Goal: Contribute content

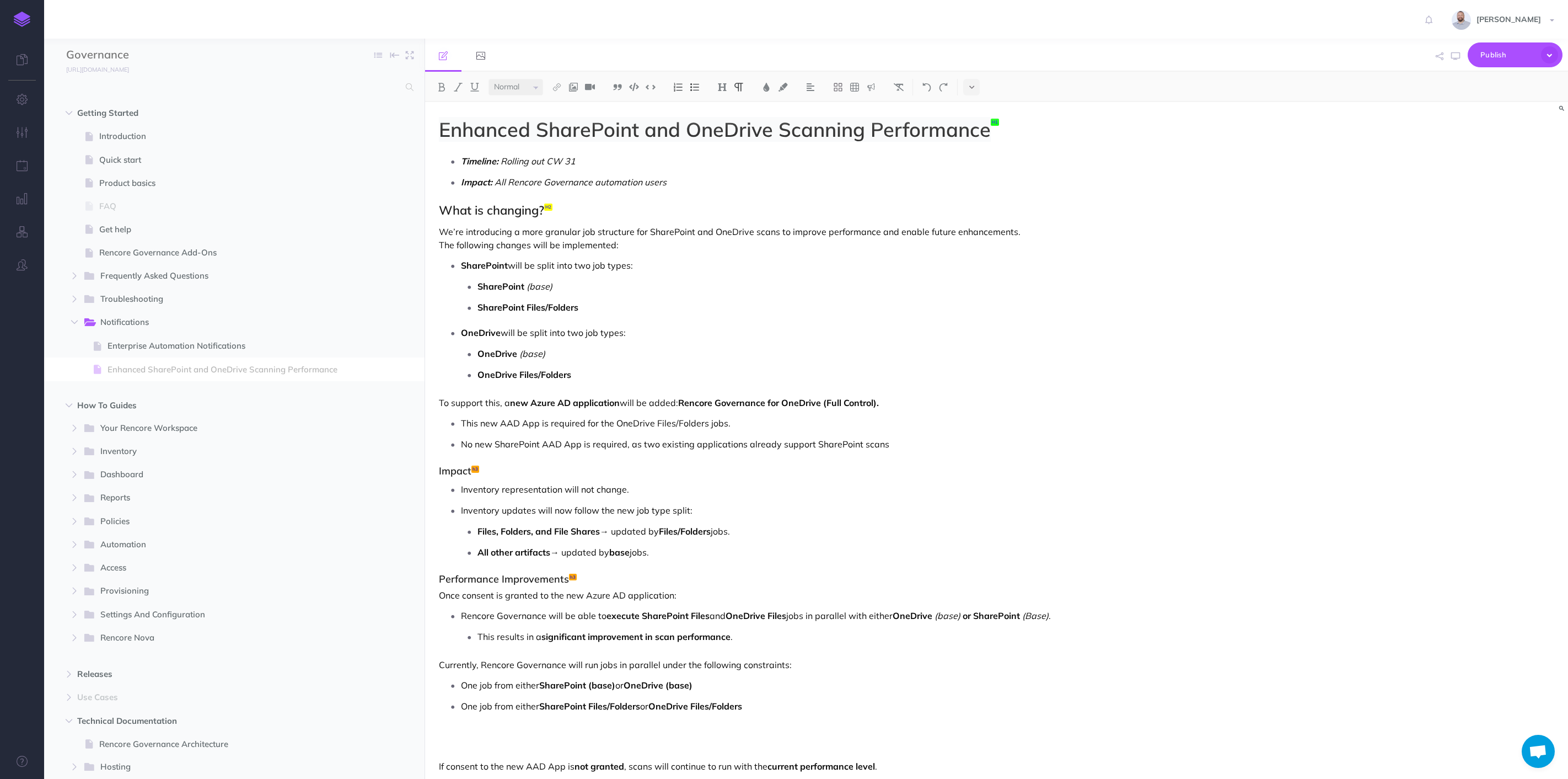
select select "null"
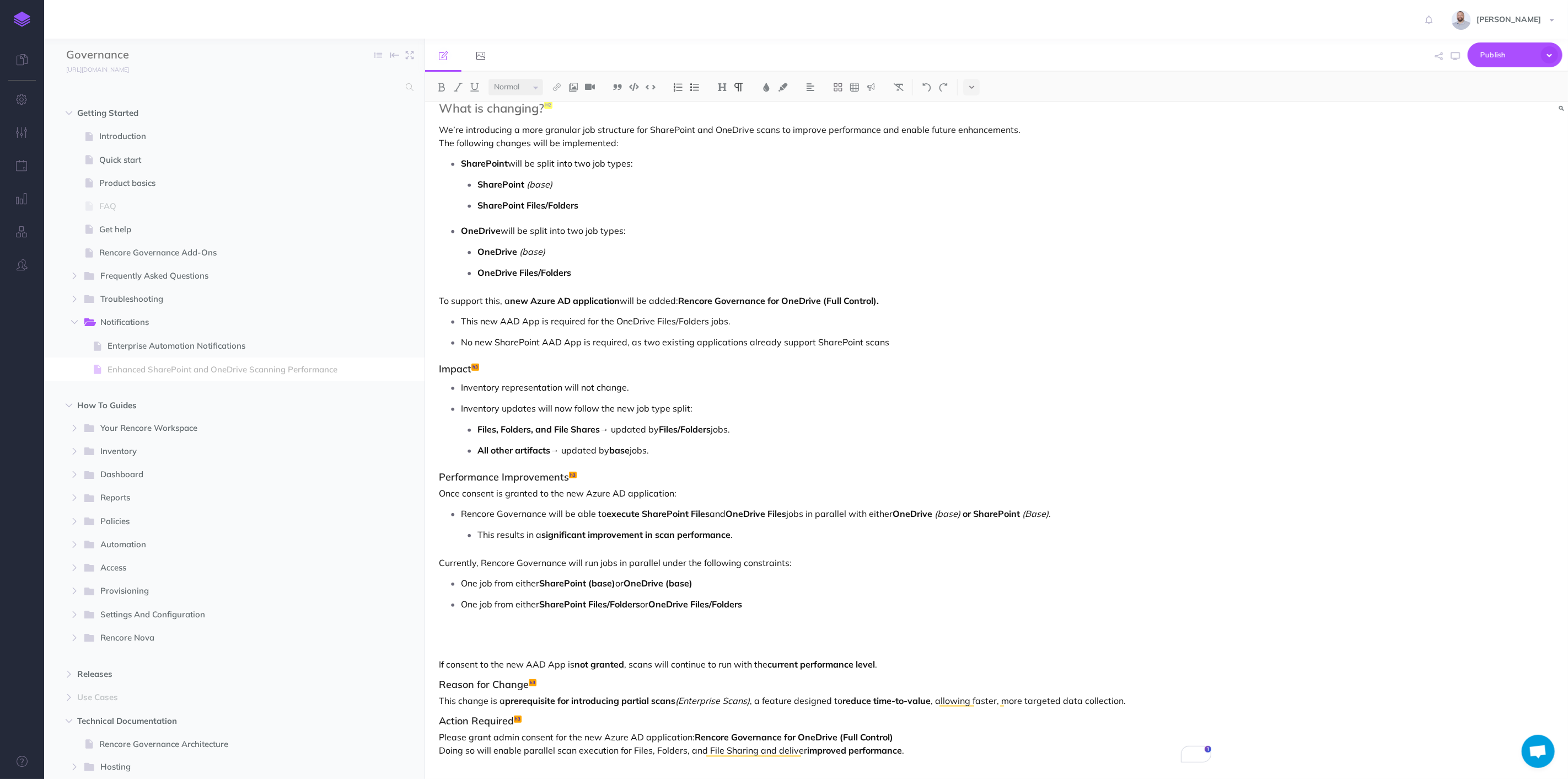
click at [657, 621] on div "Enhanced SharePoint and OneDrive Scanning Performance Timeline: Rolling out CW …" at bounding box center [825, 389] width 800 height 779
click at [576, 86] on img at bounding box center [573, 87] width 10 height 9
click at [575, 107] on icon at bounding box center [573, 107] width 9 height 8
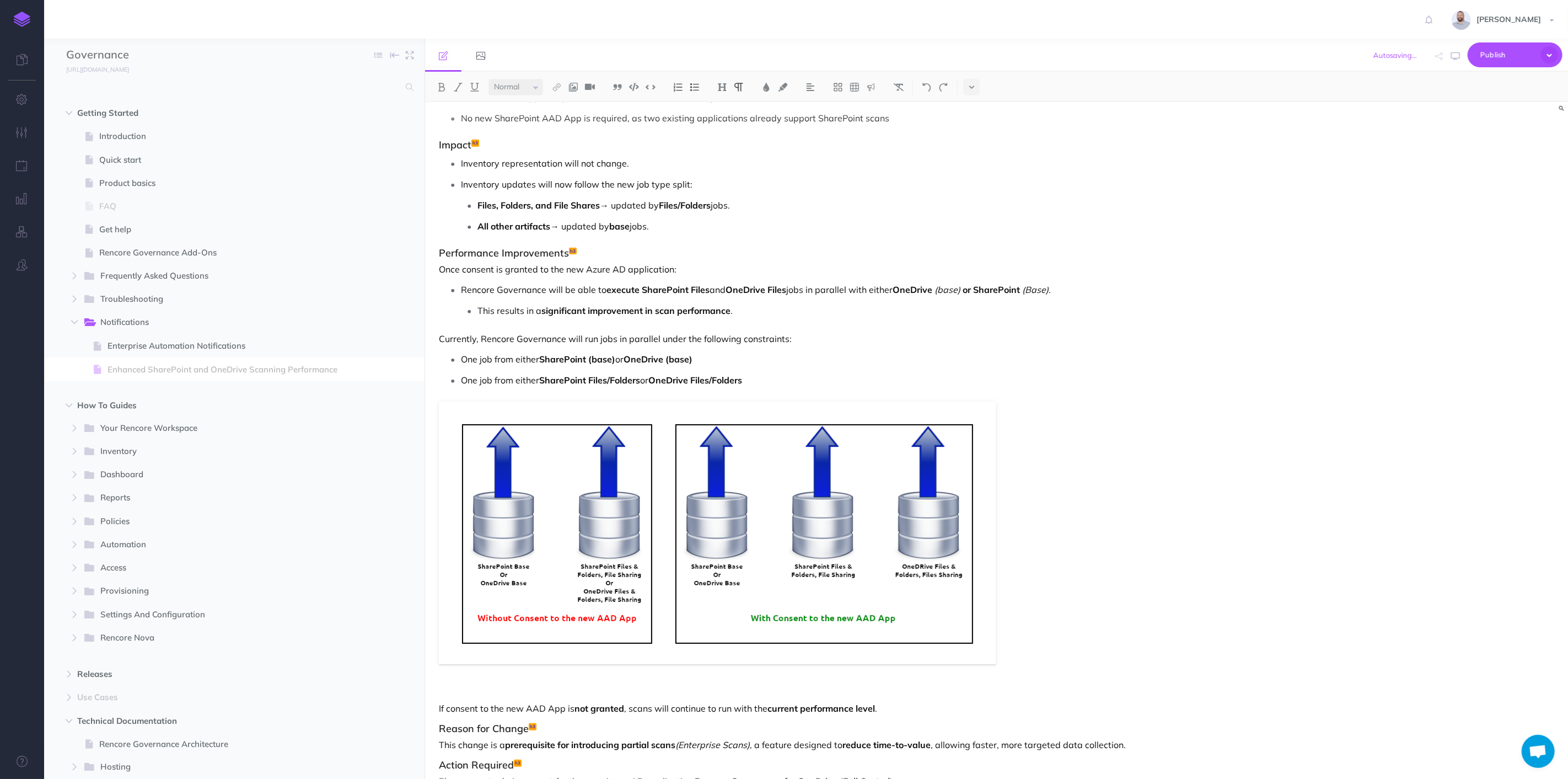
scroll to position [0, 0]
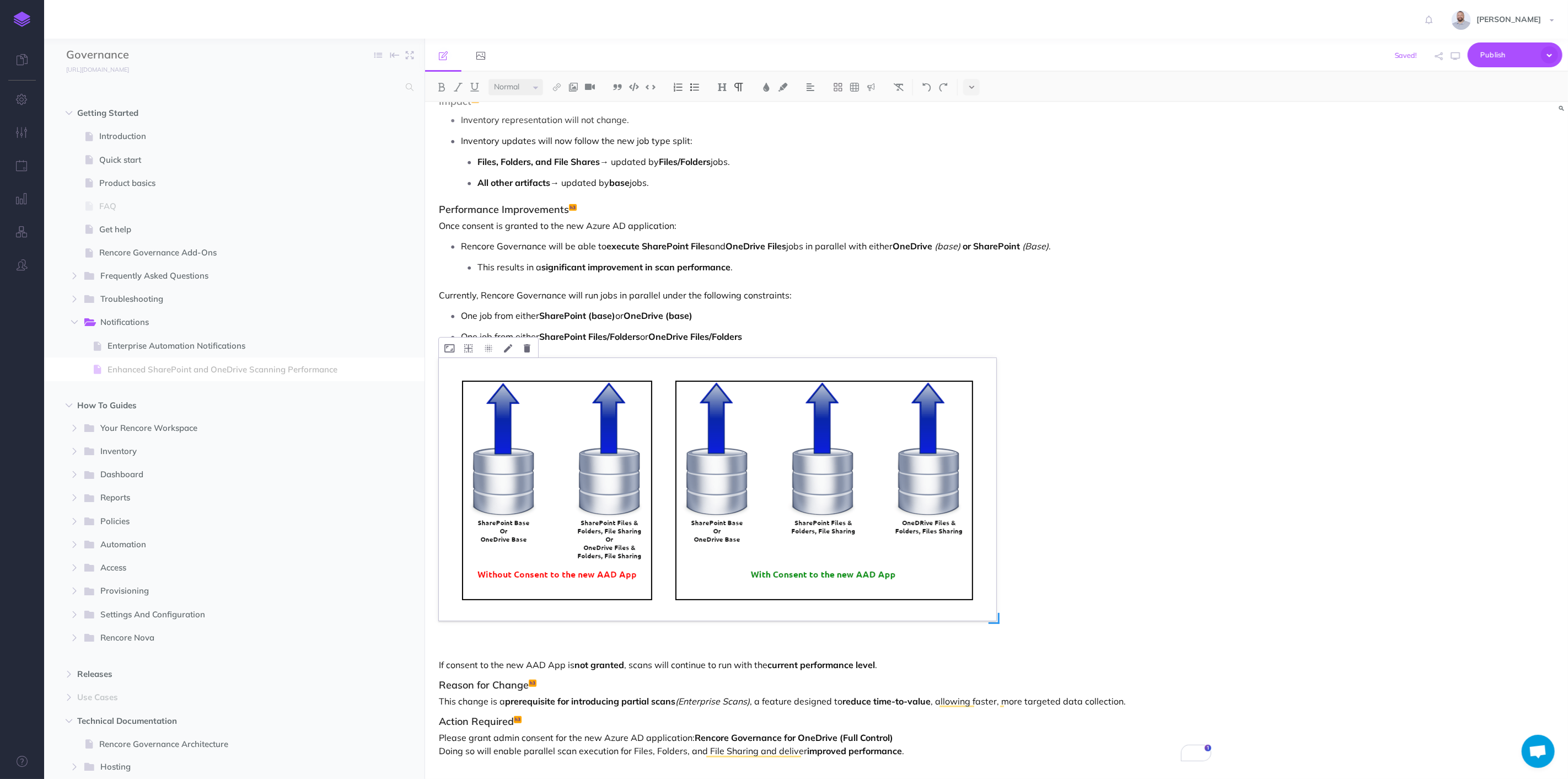
click at [824, 468] on img "To enrich screen reader interactions, please activate Accessibility in Grammarl…" at bounding box center [717, 489] width 558 height 263
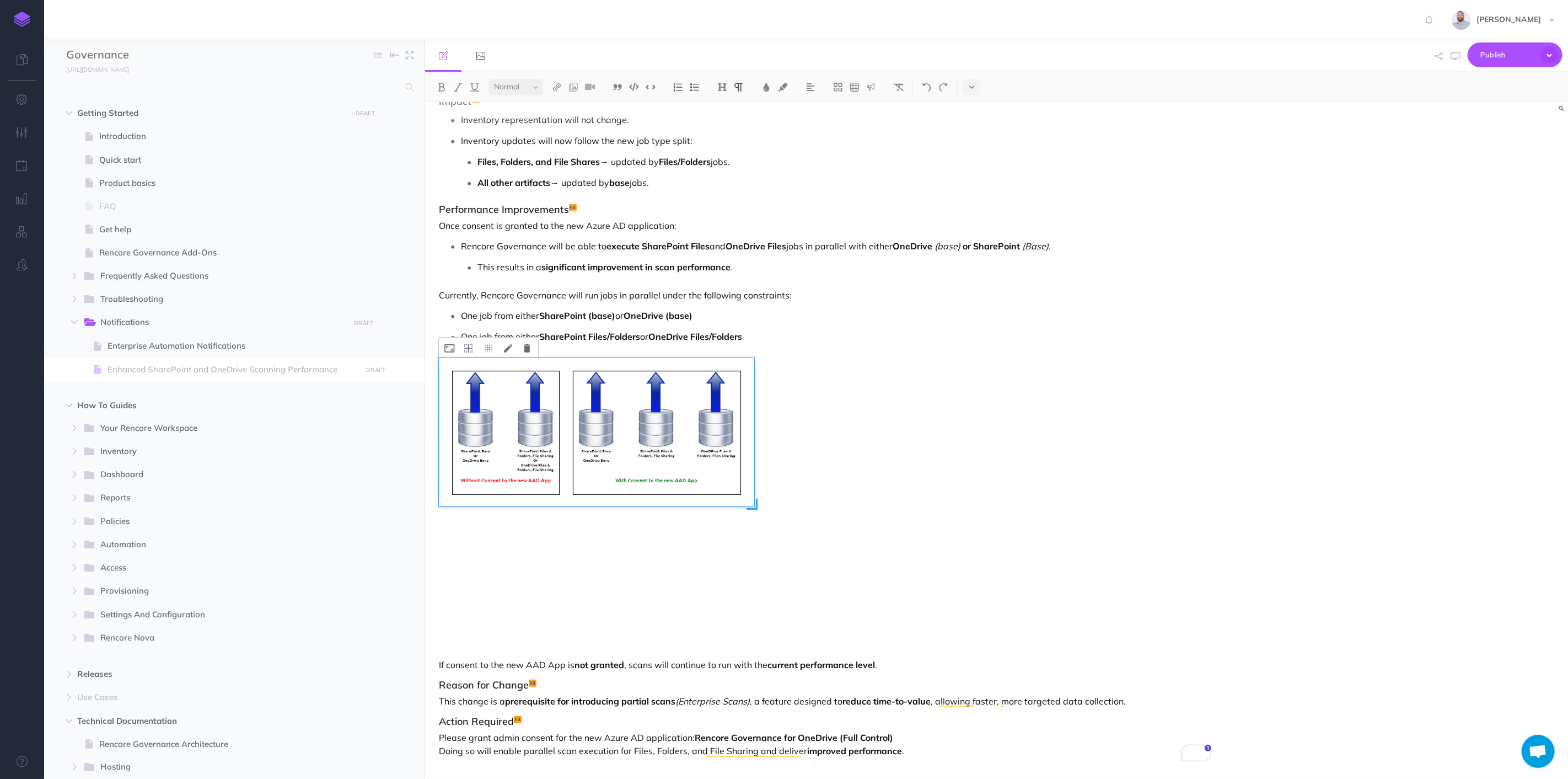
drag, startPoint x: 998, startPoint y: 619, endPoint x: 757, endPoint y: 450, distance: 294.4
click at [757, 450] on div "To enrich screen reader interactions, please activate Accessibility in Grammarl…" at bounding box center [717, 489] width 558 height 263
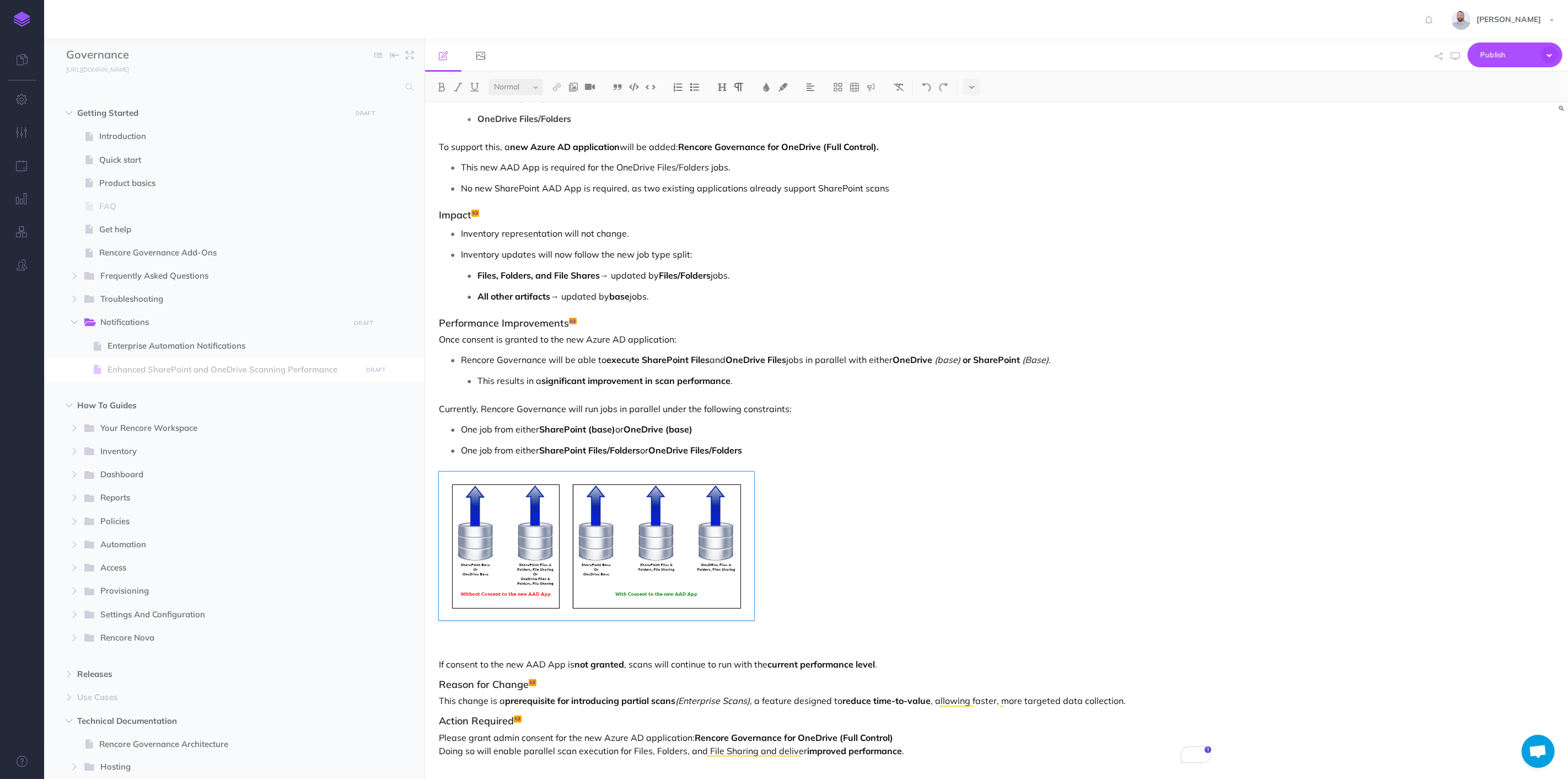
click at [504, 639] on p "To enrich screen reader interactions, please activate Accessibility in Grammarl…" at bounding box center [825, 639] width 773 height 27
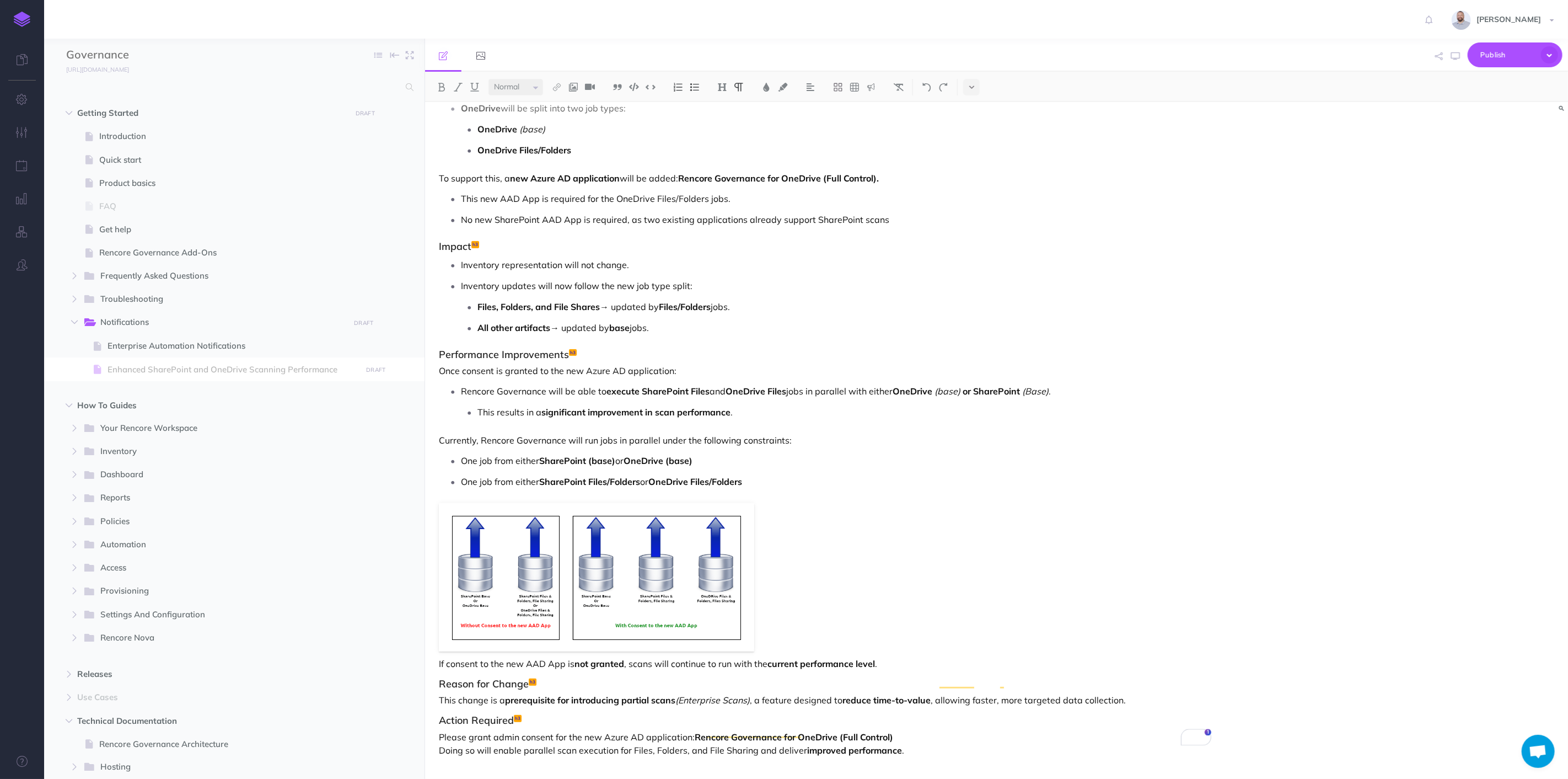
scroll to position [223, 0]
click at [648, 494] on div "Enhanced SharePoint and OneDrive Scanning Performance Timeline: Rolling out CW …" at bounding box center [825, 329] width 800 height 901
click at [1454, 53] on icon "button" at bounding box center [1456, 56] width 9 height 9
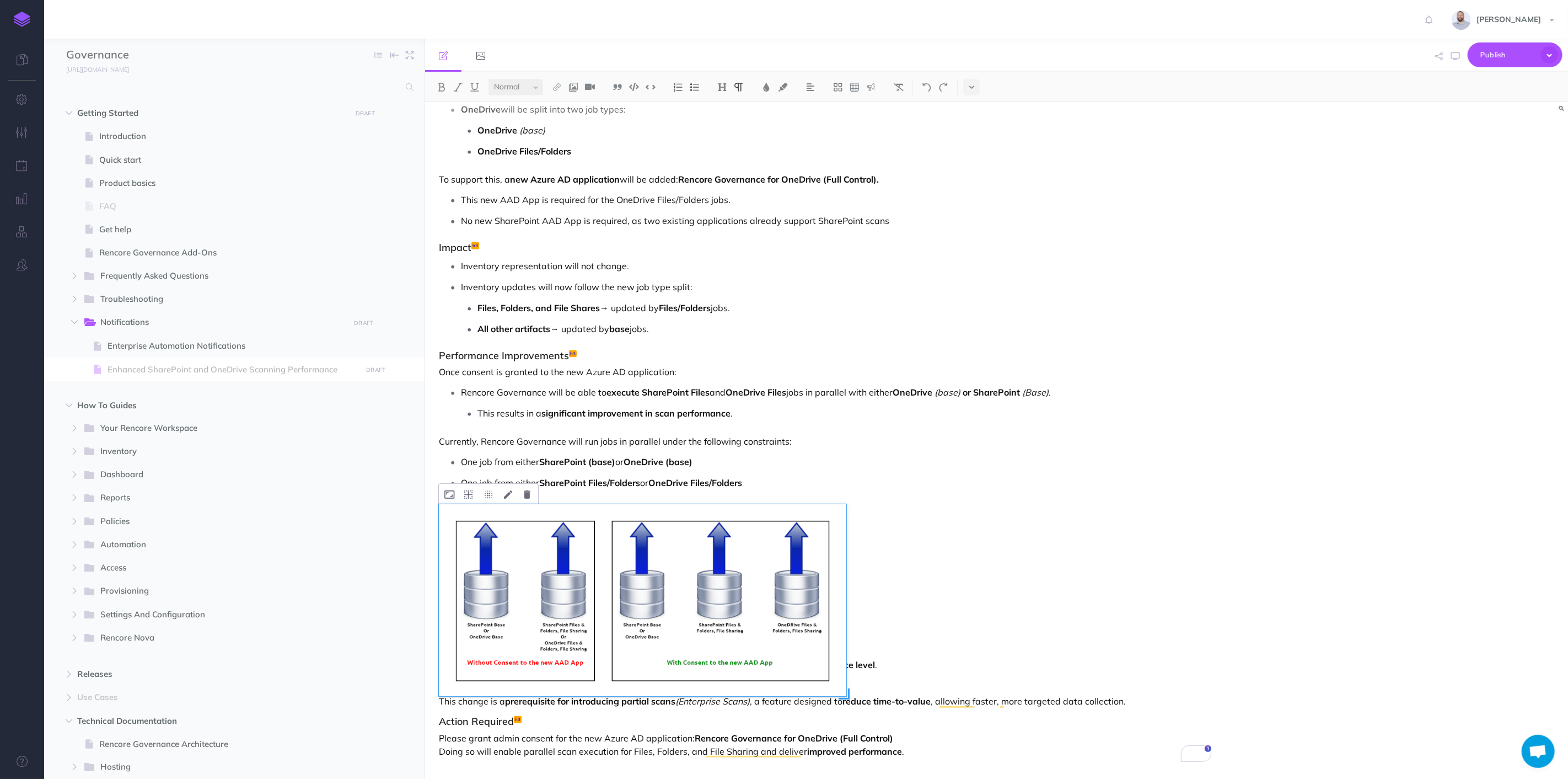
drag, startPoint x: 755, startPoint y: 652, endPoint x: 847, endPoint y: 693, distance: 100.7
click at [847, 693] on span "To enrich screen reader interactions, please activate Accessibility in Grammarl…" at bounding box center [844, 693] width 11 height 11
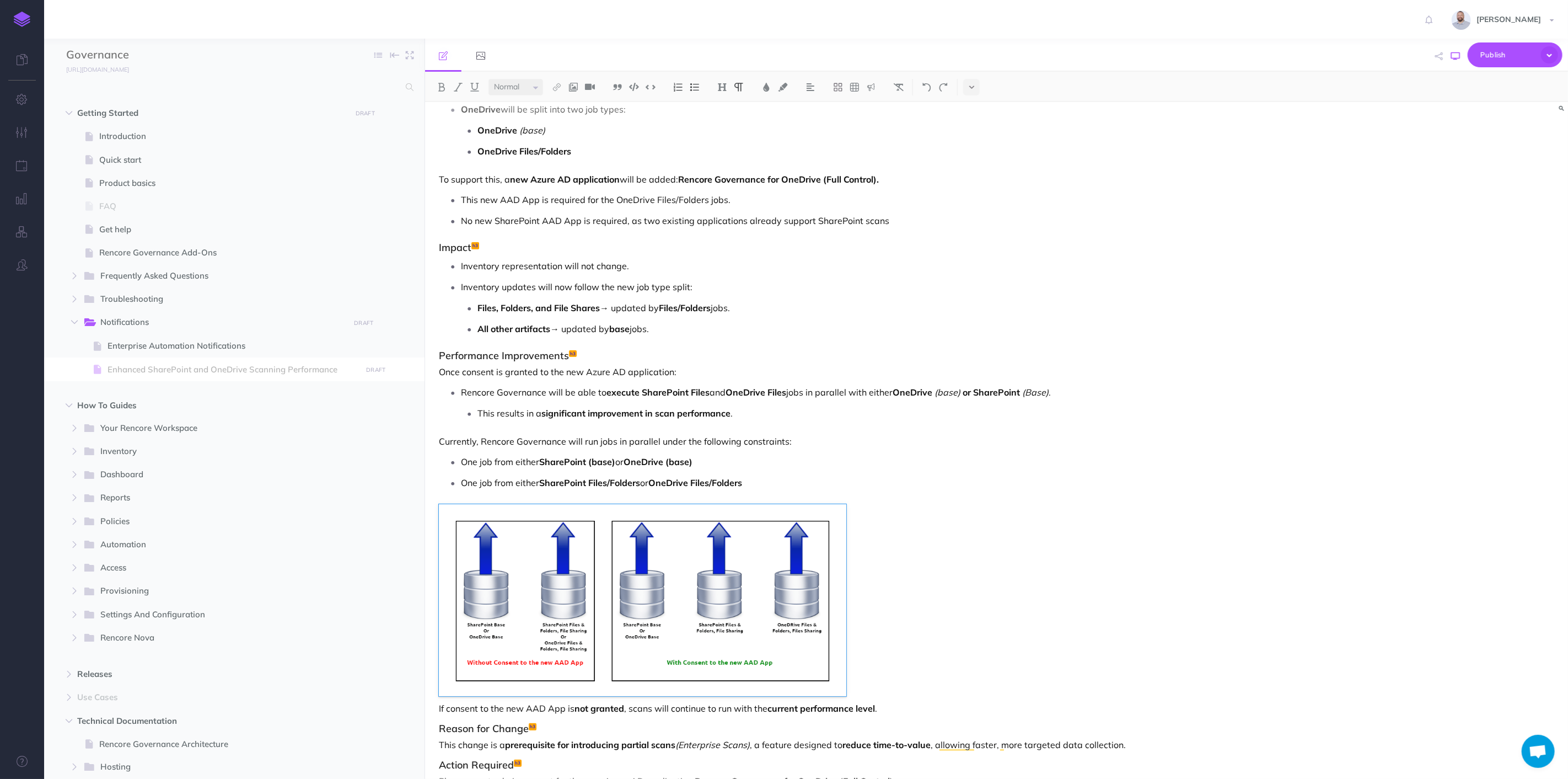
click at [1458, 53] on icon "button" at bounding box center [1456, 56] width 9 height 9
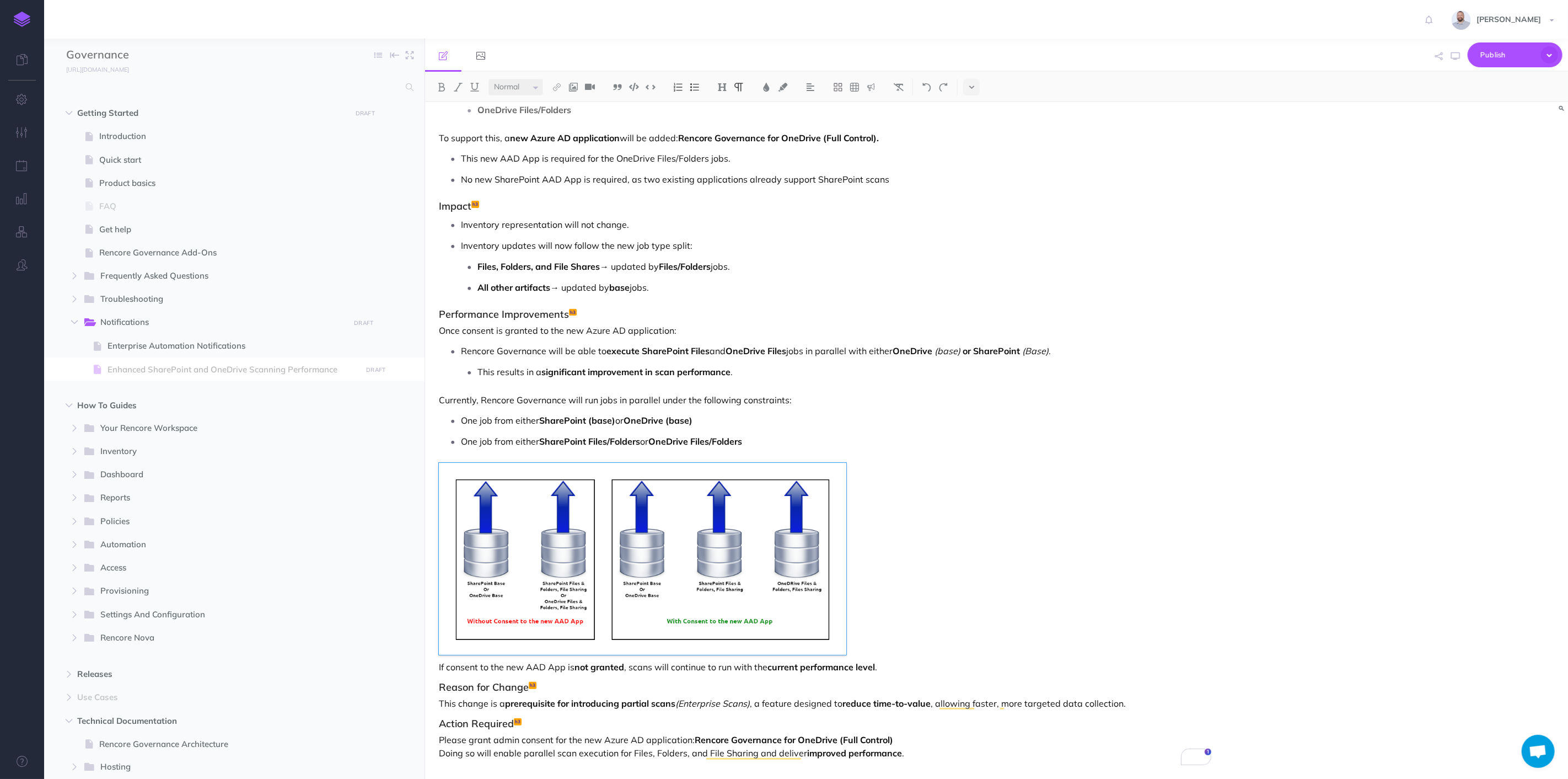
scroll to position [267, 0]
click at [1511, 57] on span "Publish" at bounding box center [1508, 55] width 55 height 17
click at [1484, 144] on p "Publish all draft items, making them public." at bounding box center [1496, 148] width 110 height 20
click at [404, 369] on icon "button" at bounding box center [403, 370] width 9 height 13
click at [381, 440] on link "Settings" at bounding box center [372, 443] width 82 height 18
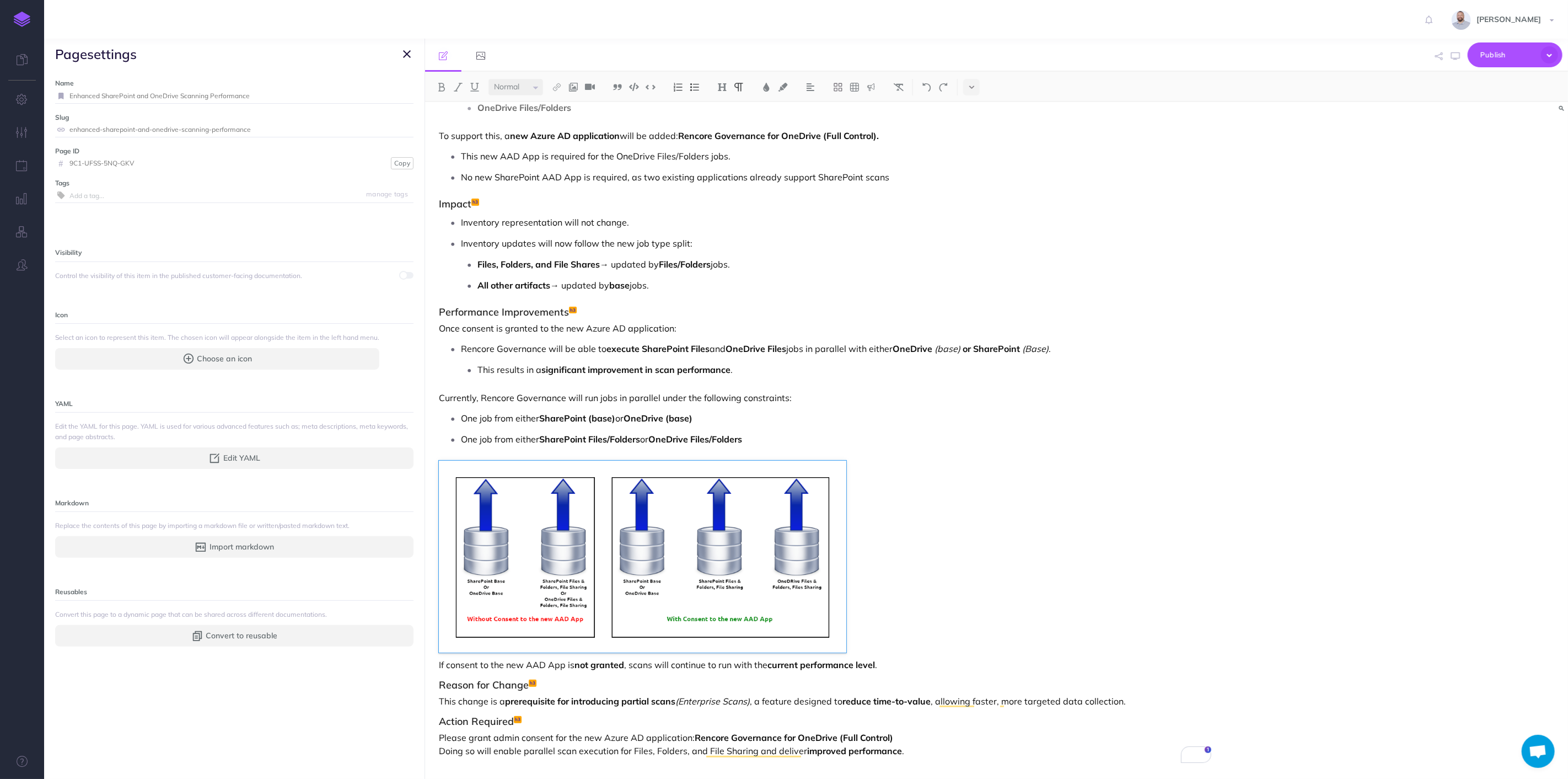
click at [399, 272] on span at bounding box center [403, 275] width 9 height 9
click at [409, 50] on icon "button" at bounding box center [407, 54] width 8 height 13
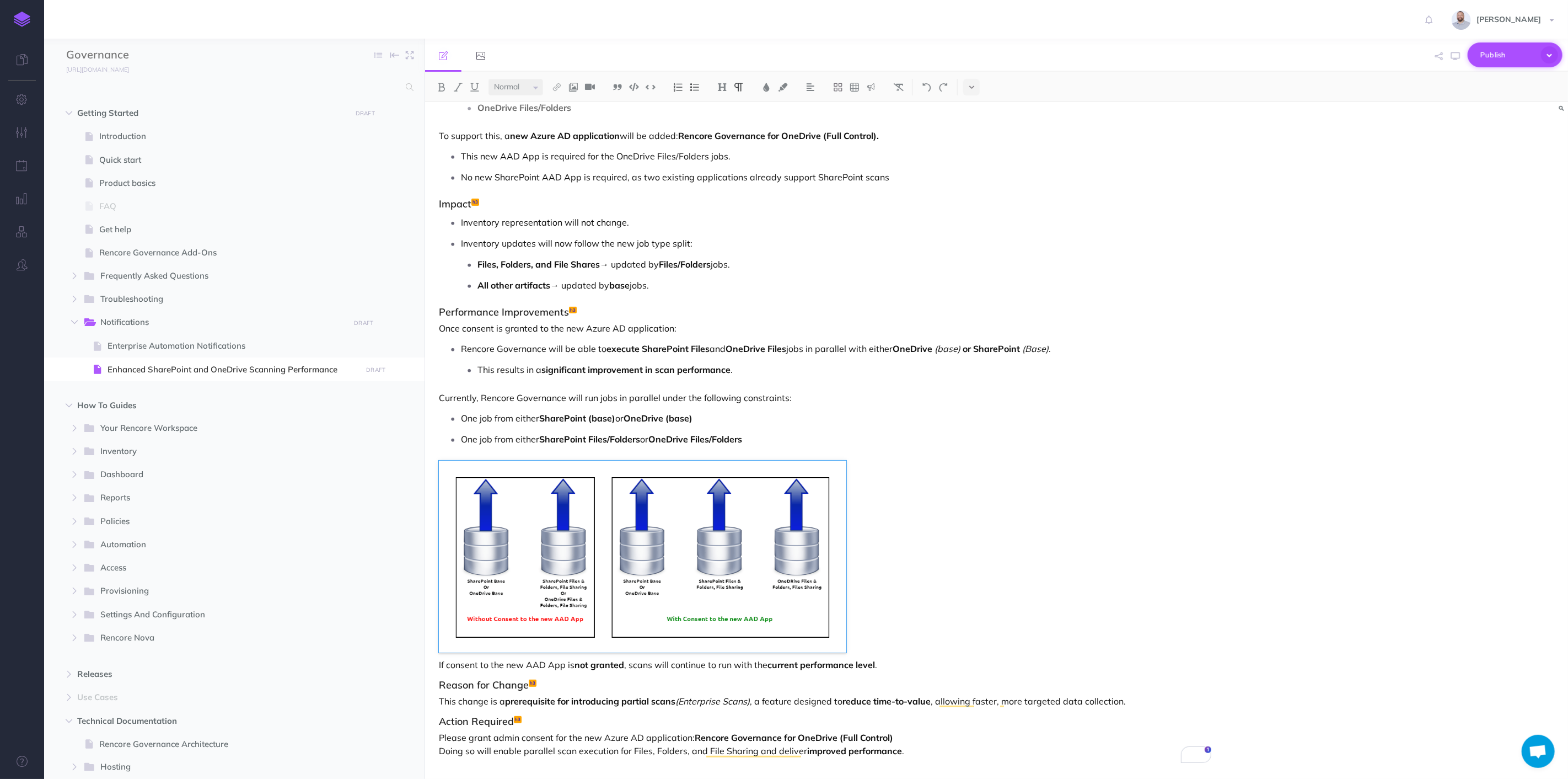
click at [1494, 57] on span "Publish" at bounding box center [1508, 55] width 55 height 17
click at [1479, 132] on h4 "Publish" at bounding box center [1496, 130] width 110 height 8
click at [938, 754] on p "Please grant admin consent for the new Azure AD application: Rencore Governance…" at bounding box center [825, 744] width 773 height 27
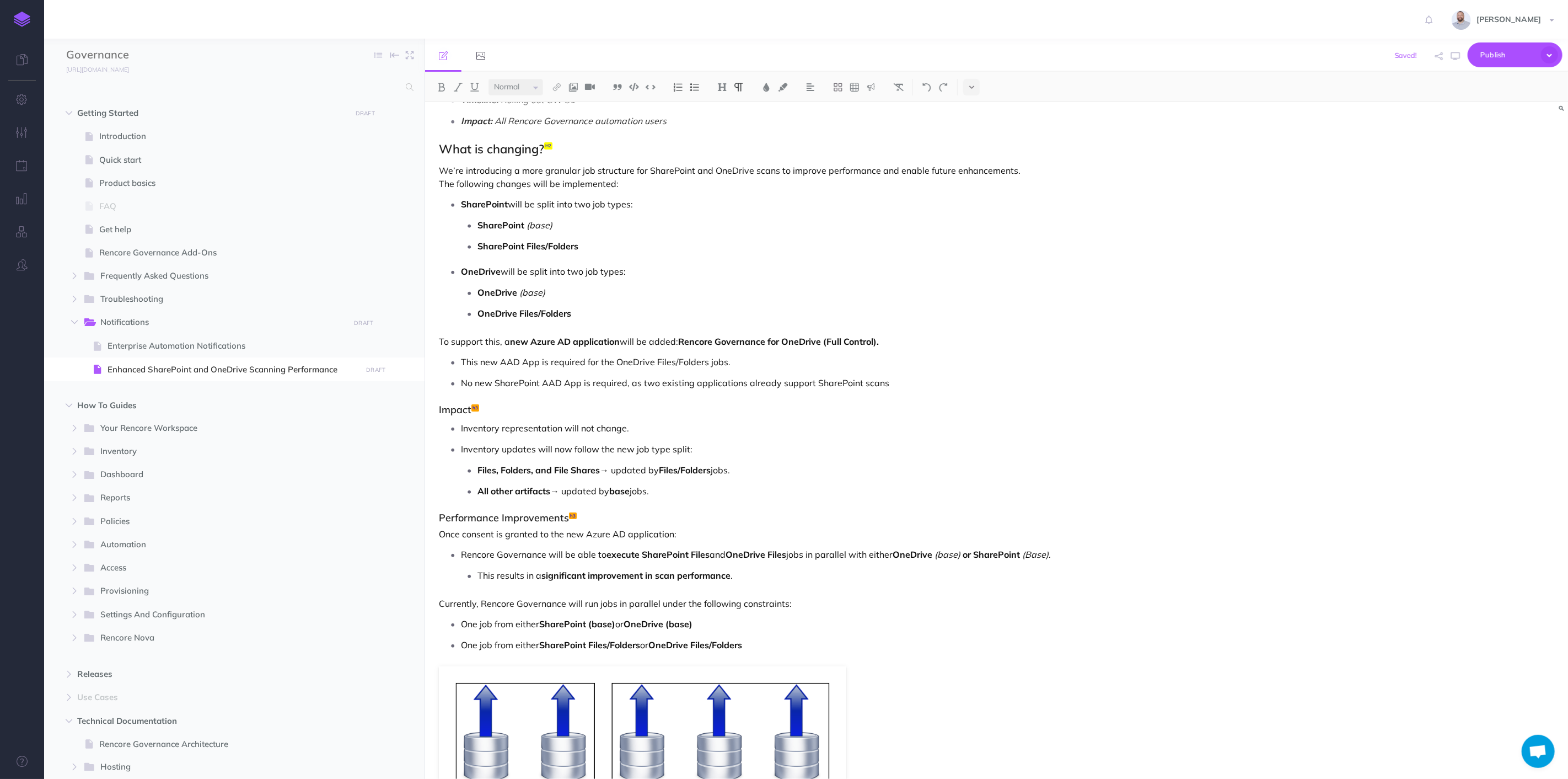
scroll to position [119, 0]
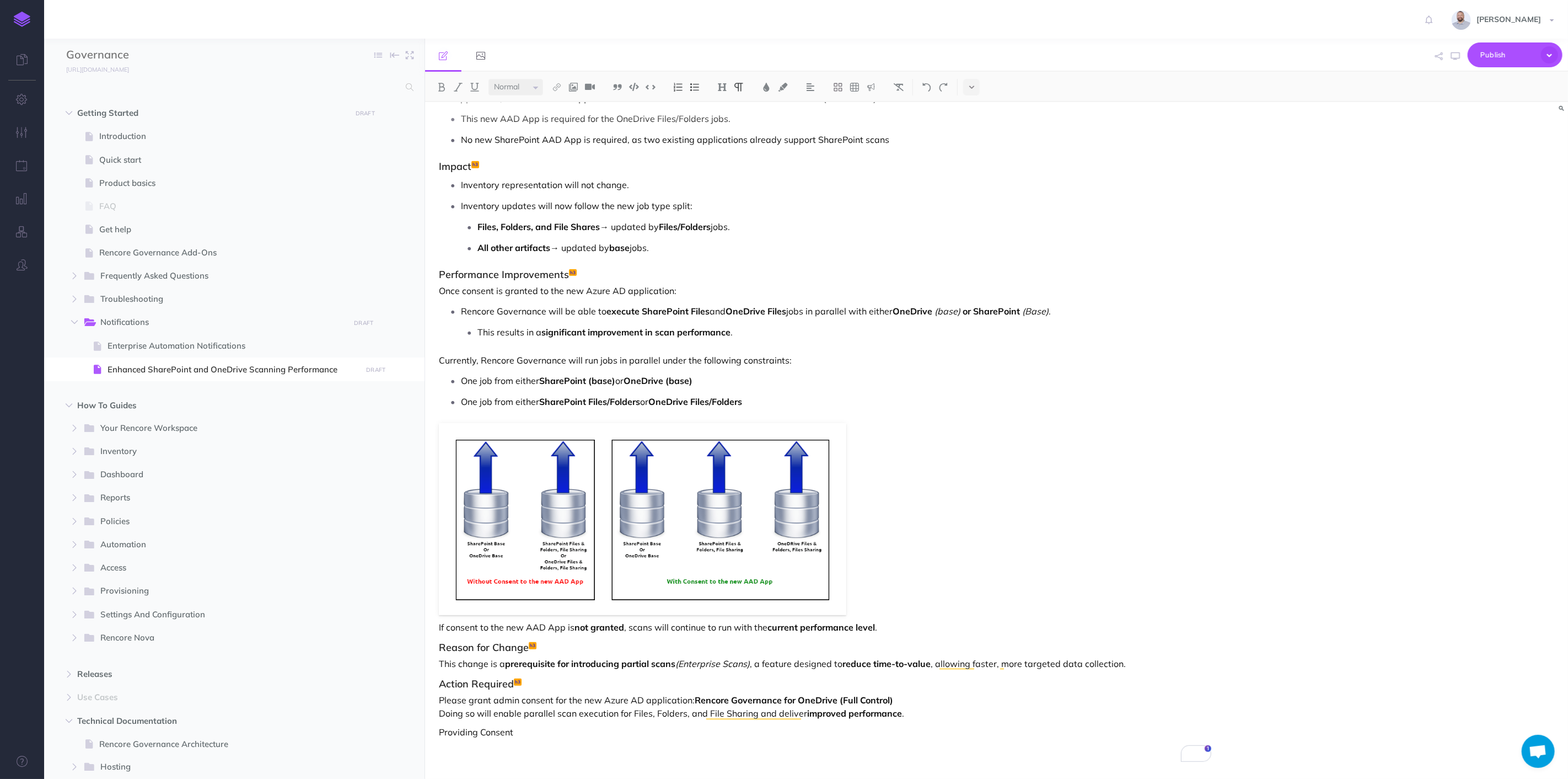
click at [449, 732] on p "Providing Consent" at bounding box center [825, 731] width 773 height 13
click at [719, 84] on img at bounding box center [722, 87] width 10 height 9
click at [724, 121] on button "H2" at bounding box center [722, 123] width 16 height 16
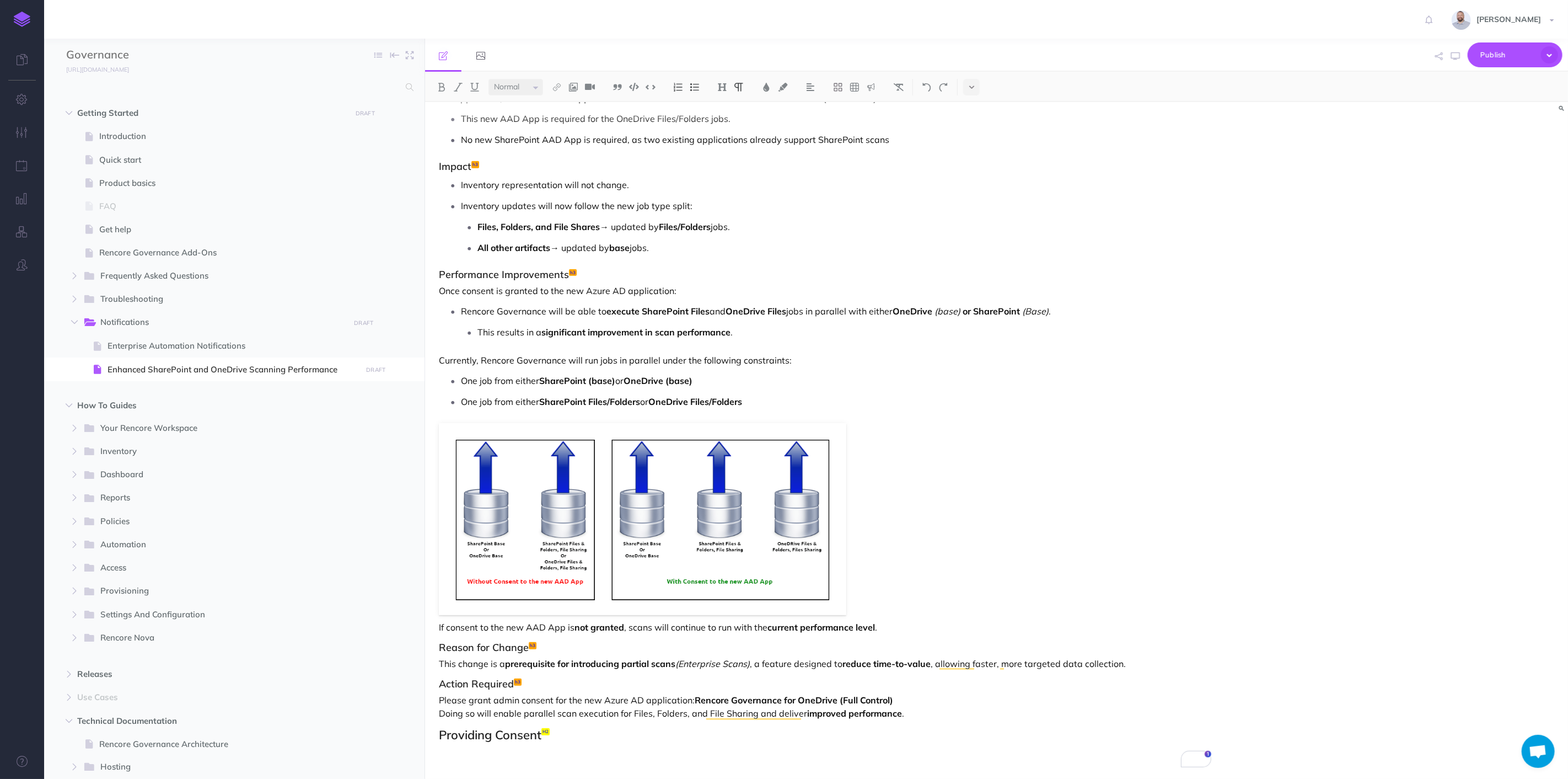
click at [483, 755] on p "To enrich screen reader interactions, please activate Accessibility in Grammarl…" at bounding box center [825, 756] width 773 height 13
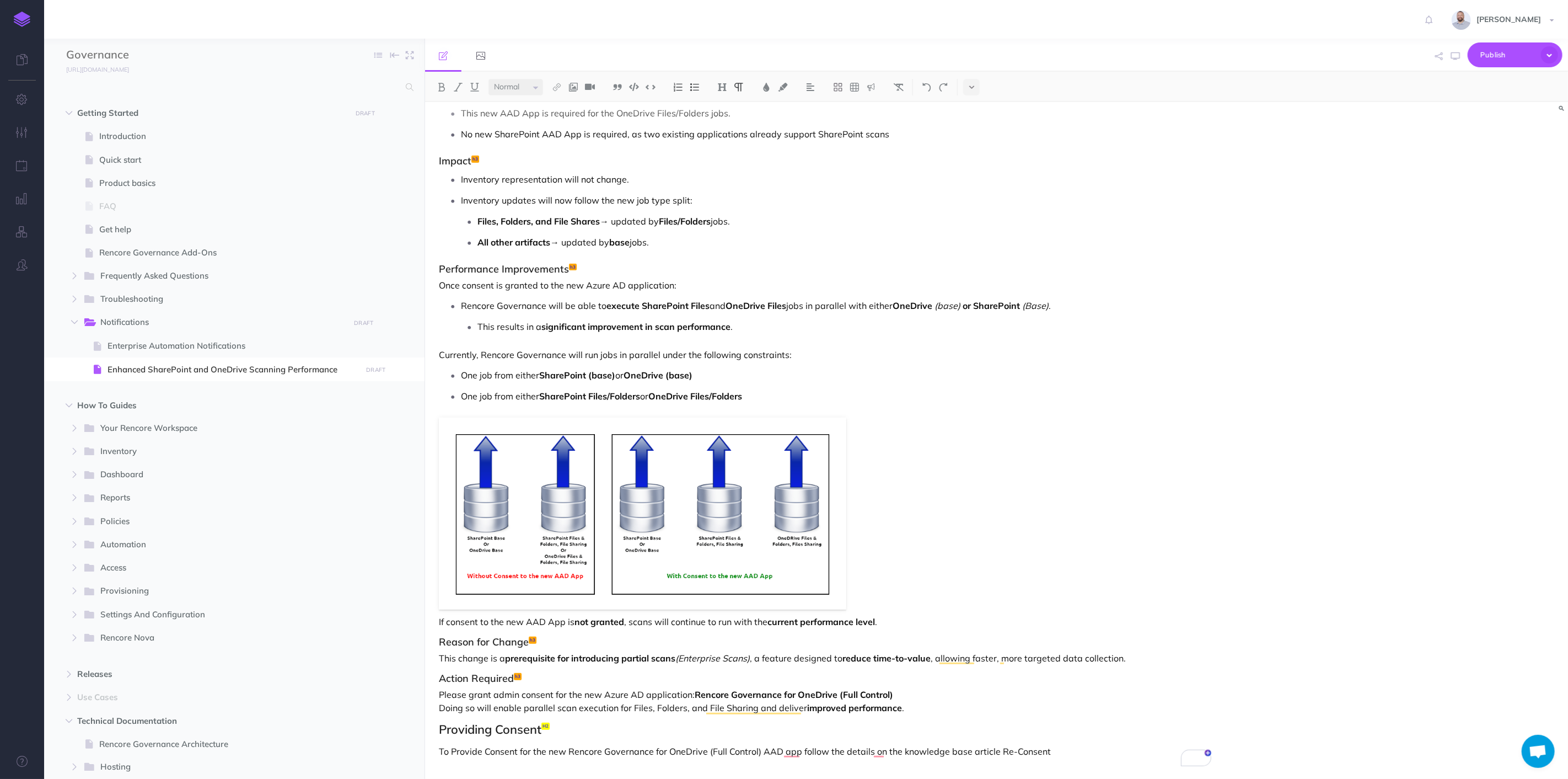
scroll to position [308, 0]
click at [1076, 752] on p "To Provide Consent for the new Rencore Governance for OneDrive (Full Control) A…" at bounding box center [825, 751] width 773 height 13
drag, startPoint x: 568, startPoint y: 750, endPoint x: 761, endPoint y: 747, distance: 193.0
click at [761, 747] on p "To Provide Consent for the new Rencore Governance for OneDrive (Full Control) A…" at bounding box center [825, 751] width 773 height 13
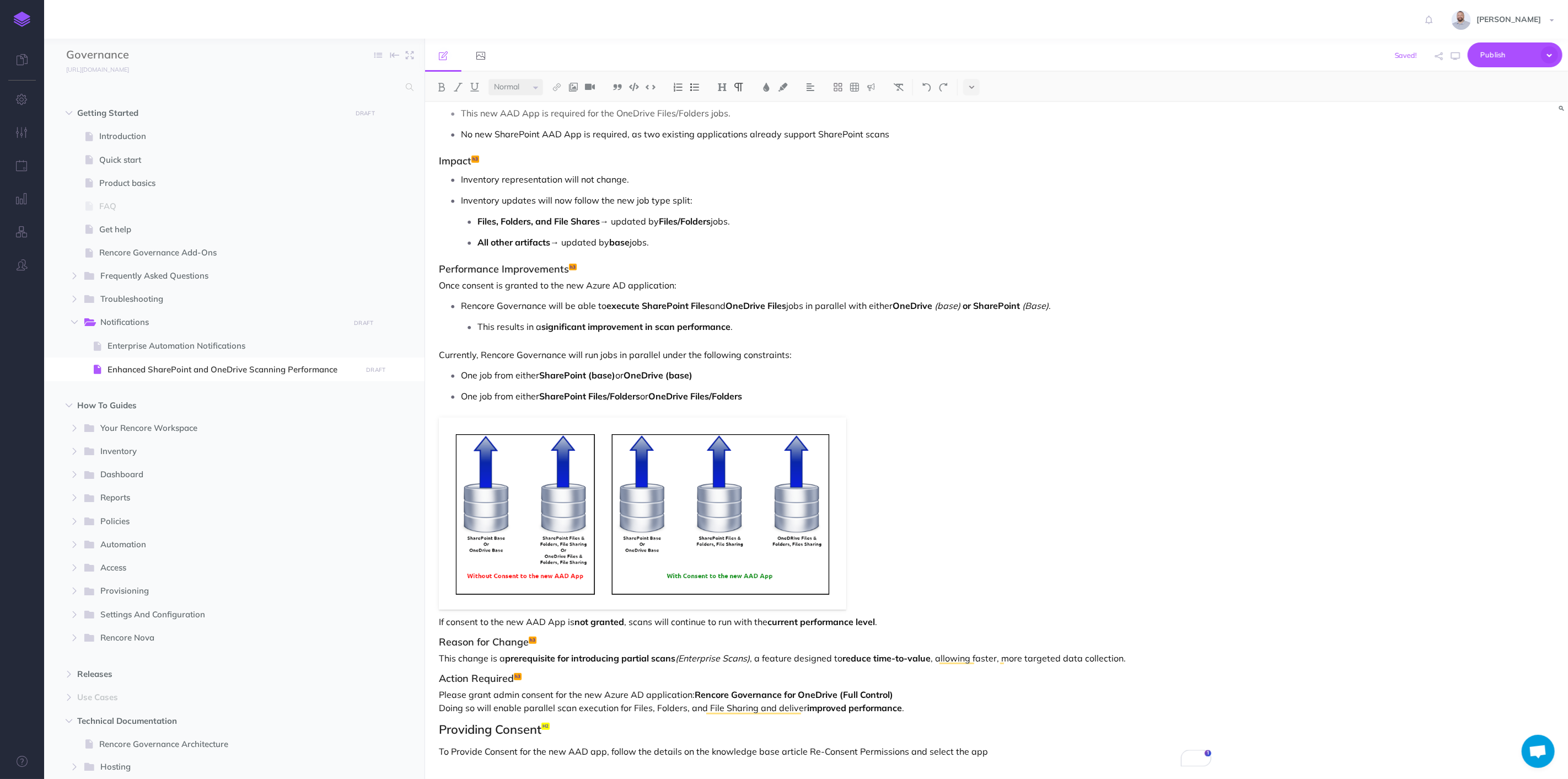
click at [991, 752] on p "To Provide Consent for the new AAD app, follow the details on the knowledge bas…" at bounding box center [825, 751] width 773 height 13
click at [1222, 742] on div "Enhanced SharePoint and OneDrive Scanning Performance Timeline: Rolling out CW …" at bounding box center [825, 292] width 800 height 1001
drag, startPoint x: 1203, startPoint y: 744, endPoint x: 1011, endPoint y: 749, distance: 192.1
click at [1011, 749] on p "To Provide Consent for the new AAD app, follow the details on the knowledge bas…" at bounding box center [825, 758] width 773 height 27
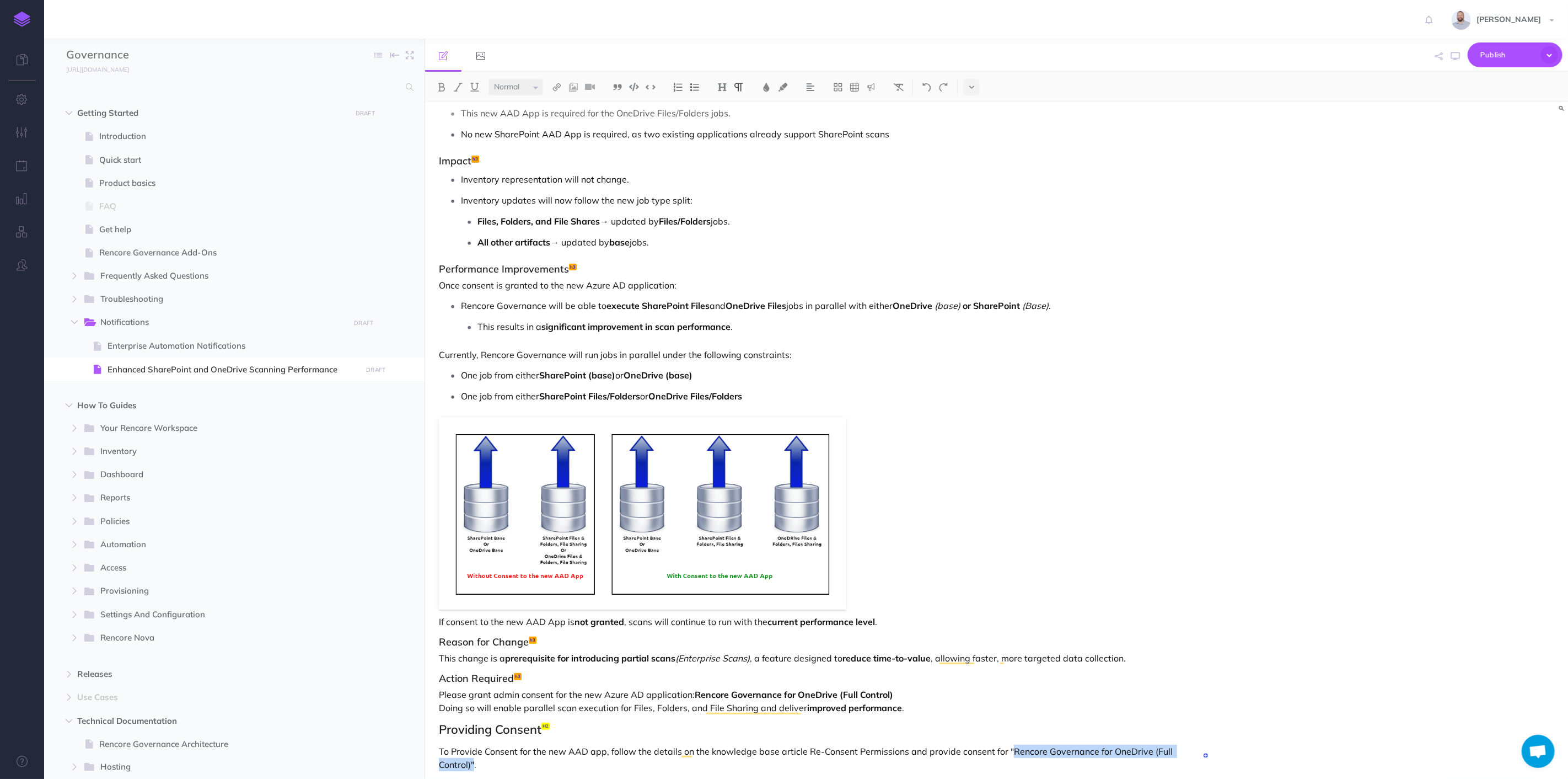
click at [1197, 745] on p "To Provide Consent for the new AAD app, follow the details on the knowledge bas…" at bounding box center [825, 758] width 773 height 27
drag, startPoint x: 1200, startPoint y: 749, endPoint x: 1010, endPoint y: 754, distance: 190.1
click at [1010, 754] on p "To Provide Consent for the new AAD app, follow the details on the knowledge bas…" at bounding box center [825, 758] width 773 height 27
click at [435, 84] on button at bounding box center [441, 87] width 16 height 16
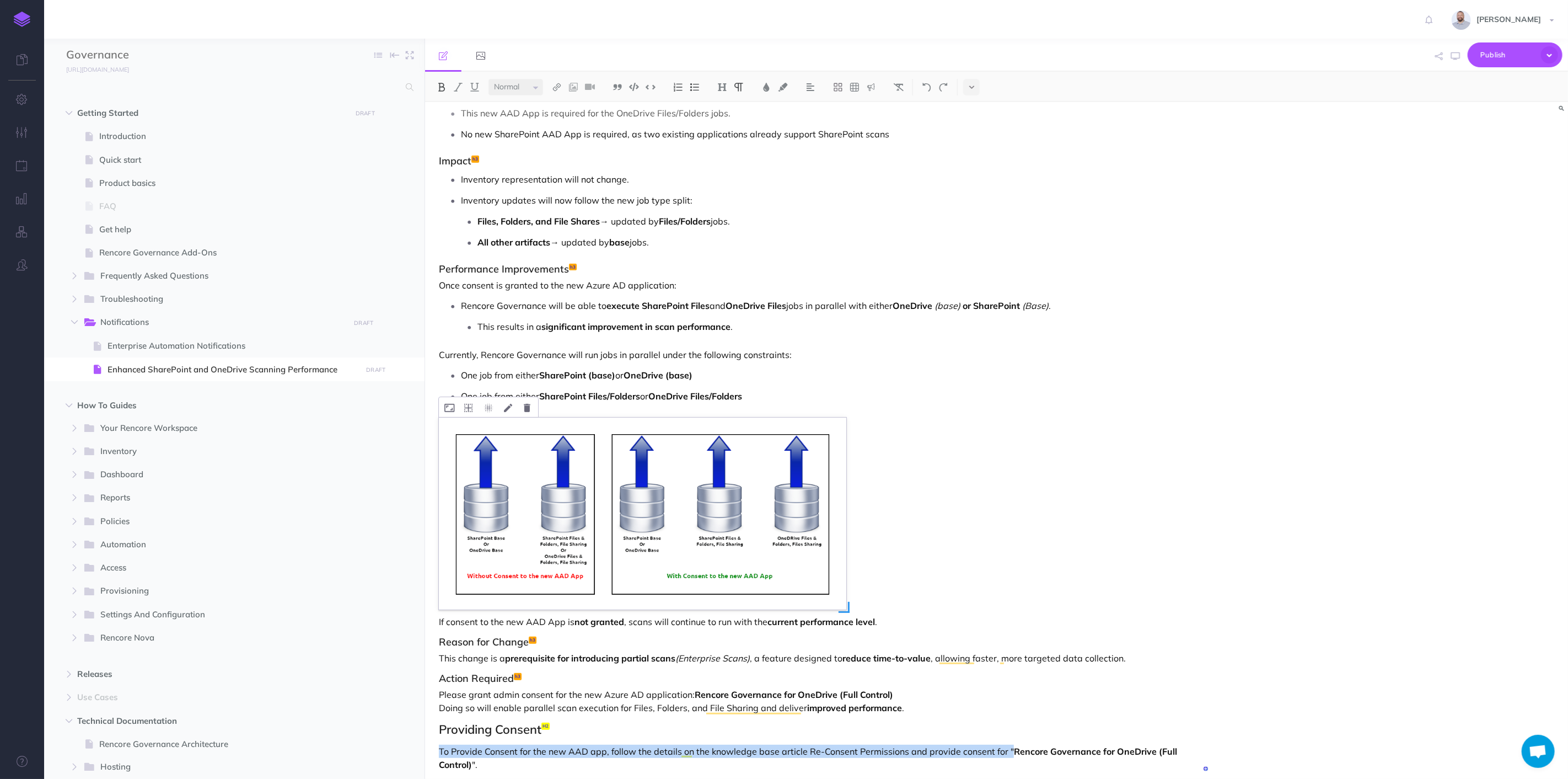
click at [802, 582] on img "To enrich screen reader interactions, please activate Accessibility in Grammarl…" at bounding box center [643, 513] width 407 height 192
drag, startPoint x: 806, startPoint y: 749, endPoint x: 905, endPoint y: 749, distance: 99.0
click at [905, 749] on p "To Provide Consent for the new AAD app, follow the details on the knowledge bas…" at bounding box center [825, 758] width 773 height 27
copy p "Re-Consent Permissions"
click at [556, 87] on img at bounding box center [557, 87] width 10 height 9
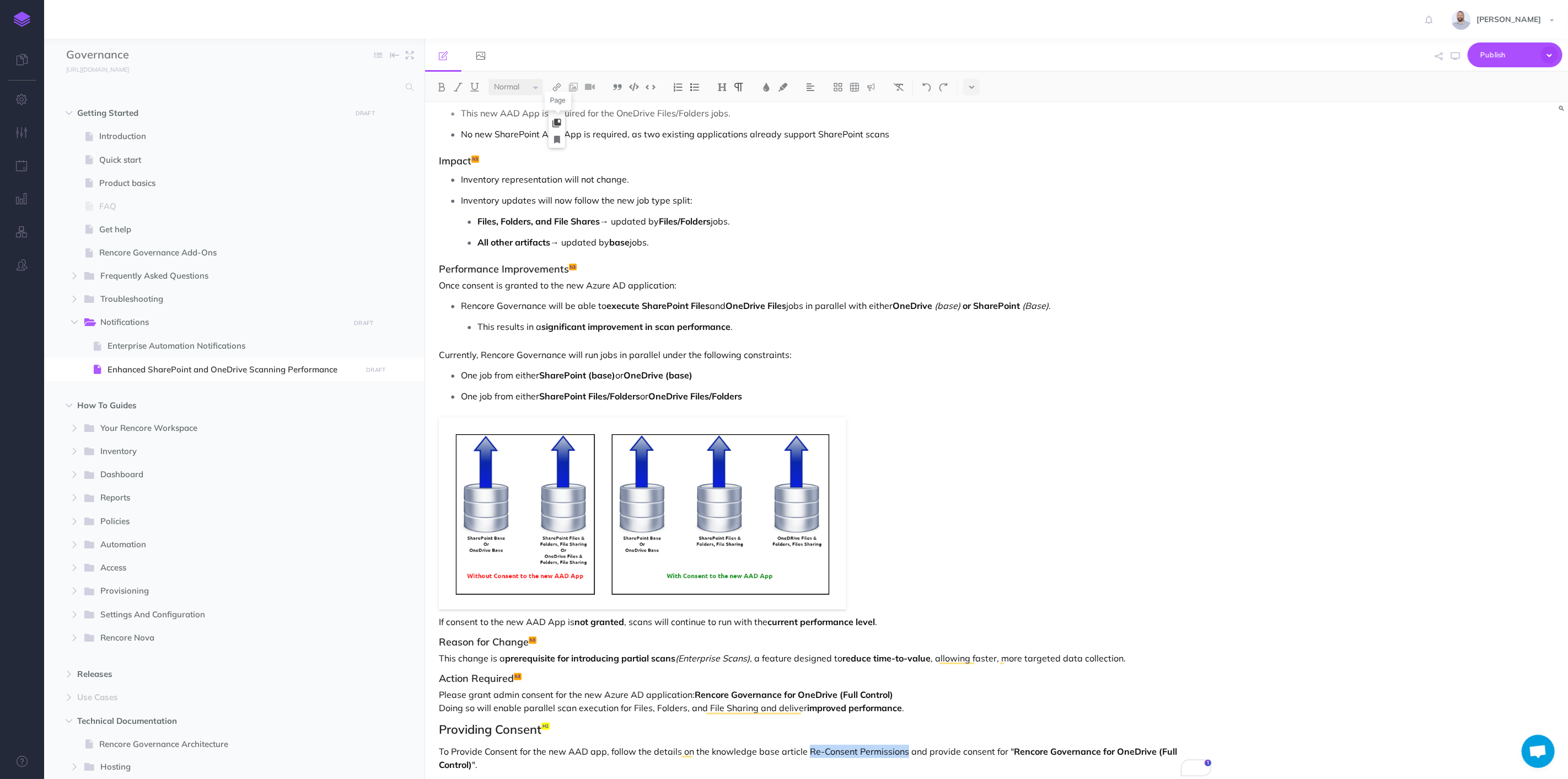
click at [557, 126] on icon at bounding box center [557, 123] width 9 height 8
select select
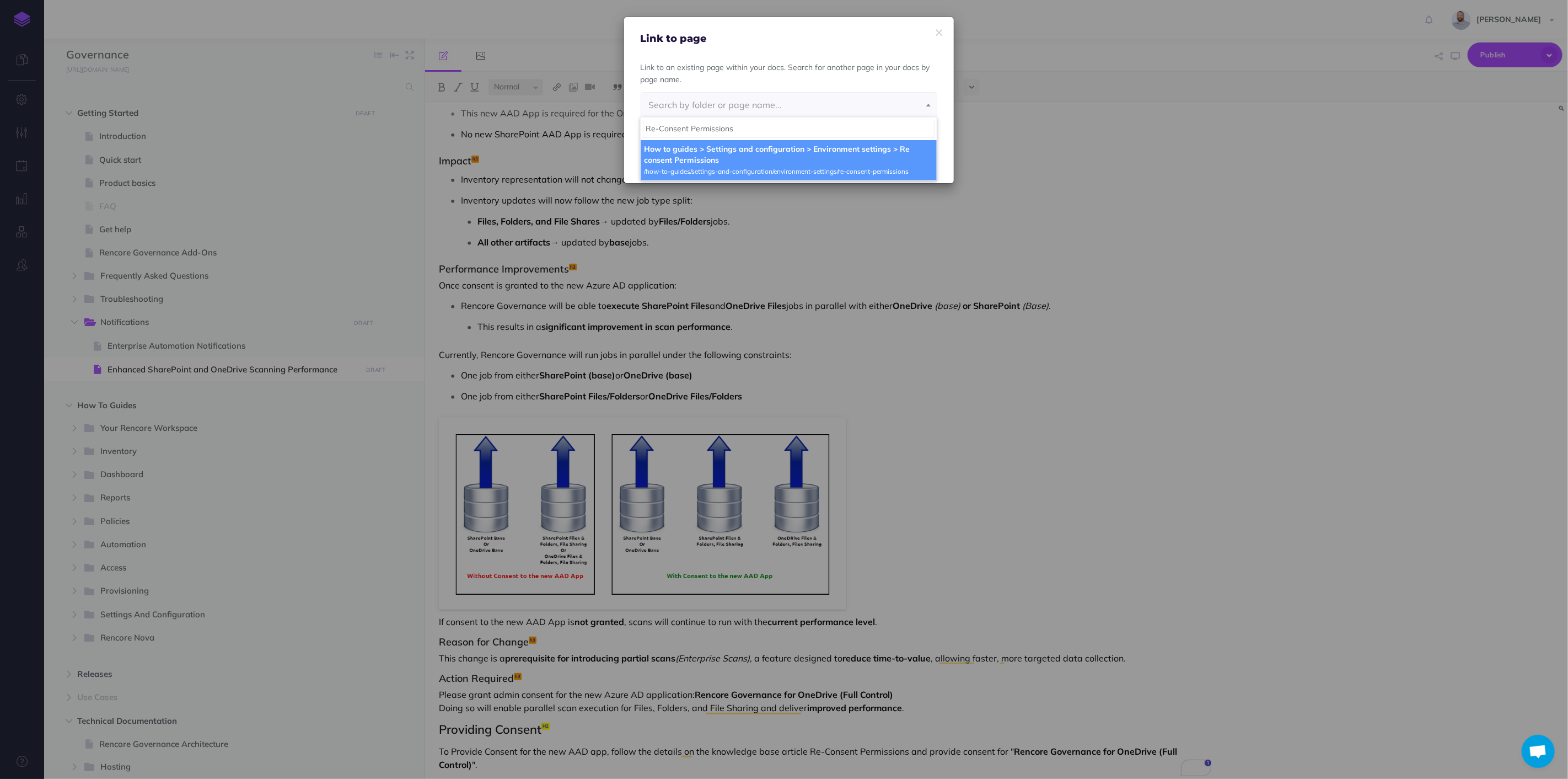
type input "Re-Consent Permissions"
select select "JUO-HPG-ZEX-Z5M"
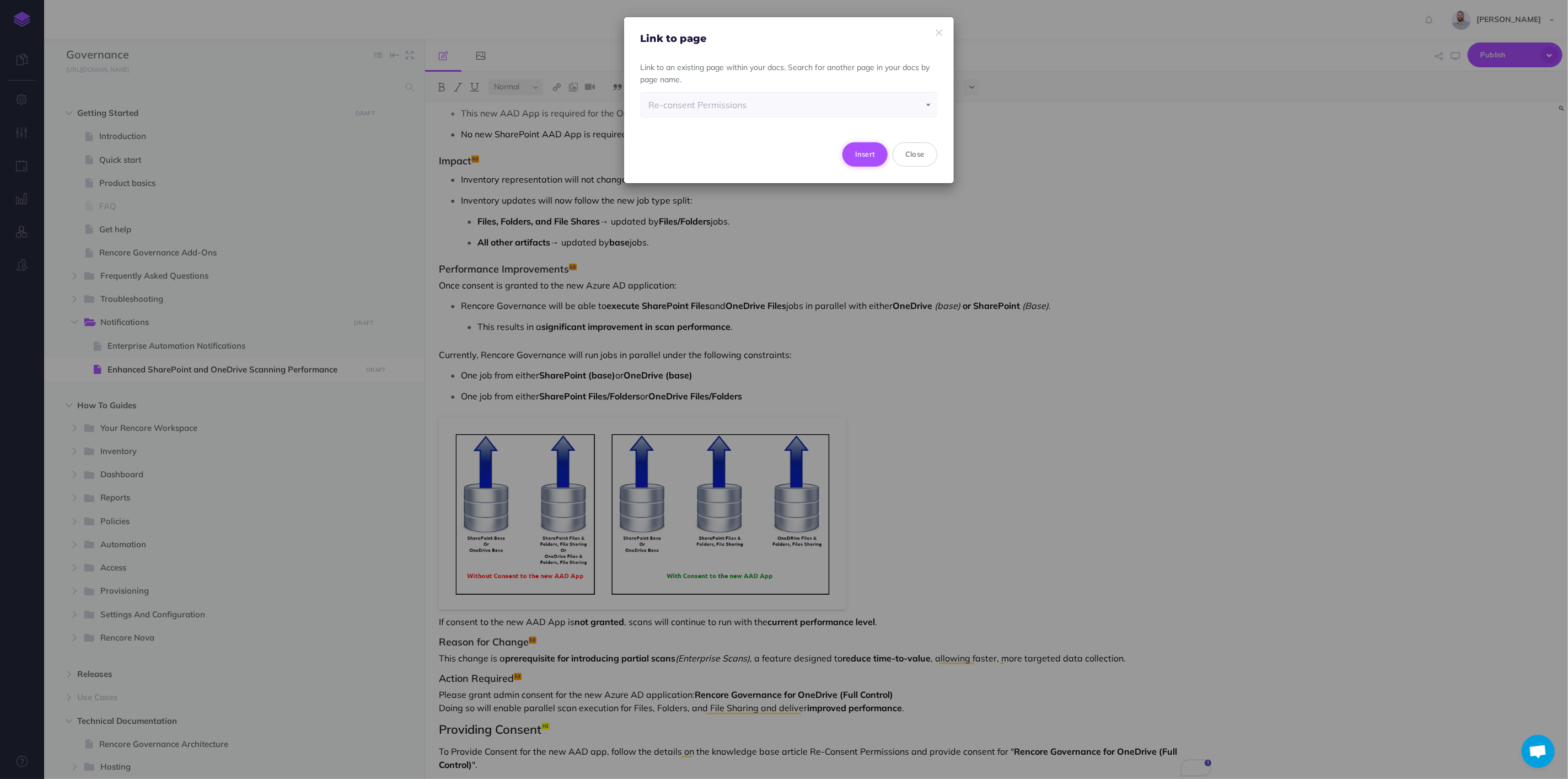
click at [869, 155] on button "Insert" at bounding box center [865, 154] width 46 height 24
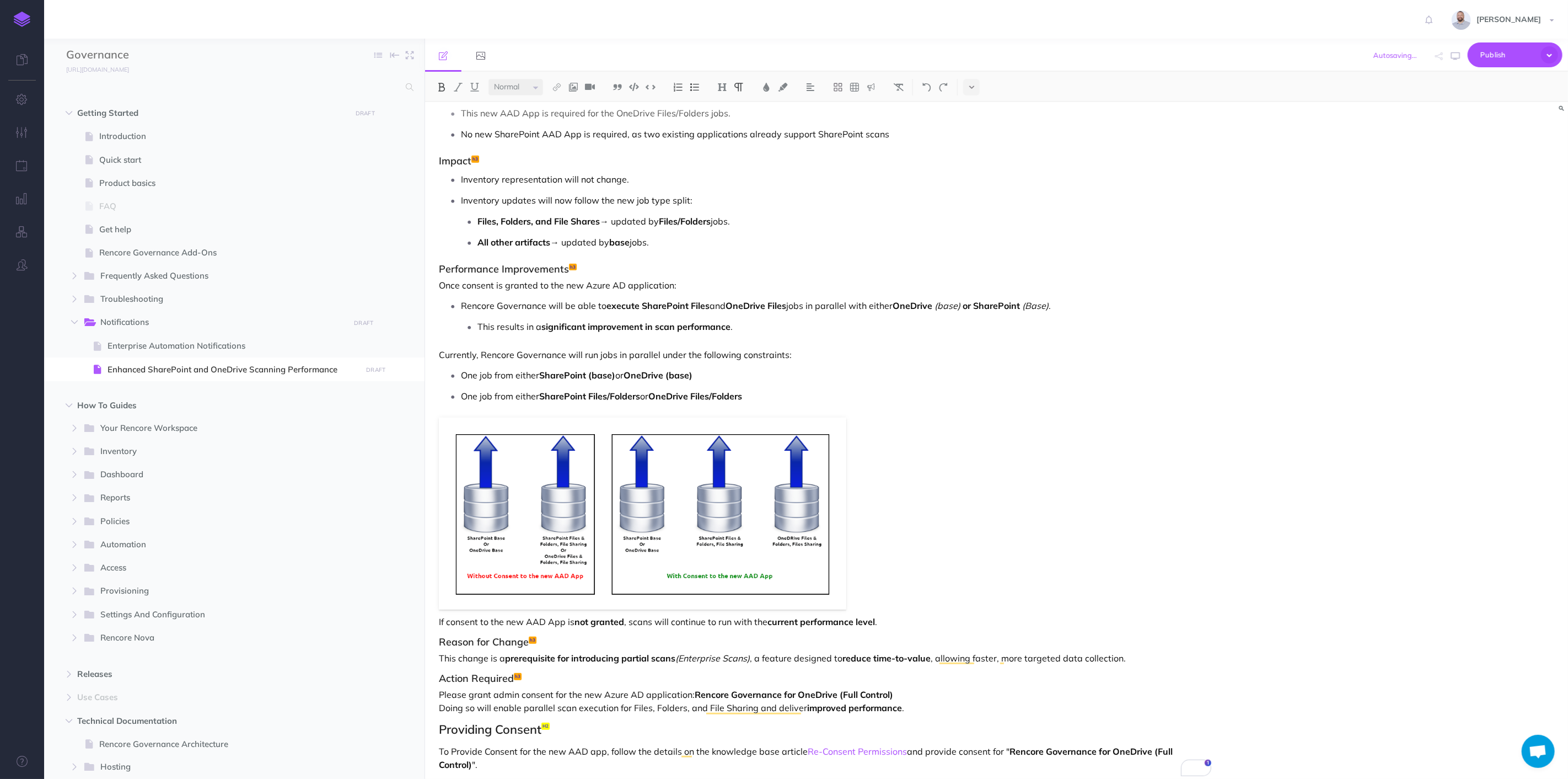
click at [980, 697] on p "Please grant admin consent for the new Azure AD application: Rencore Governance…" at bounding box center [825, 701] width 773 height 27
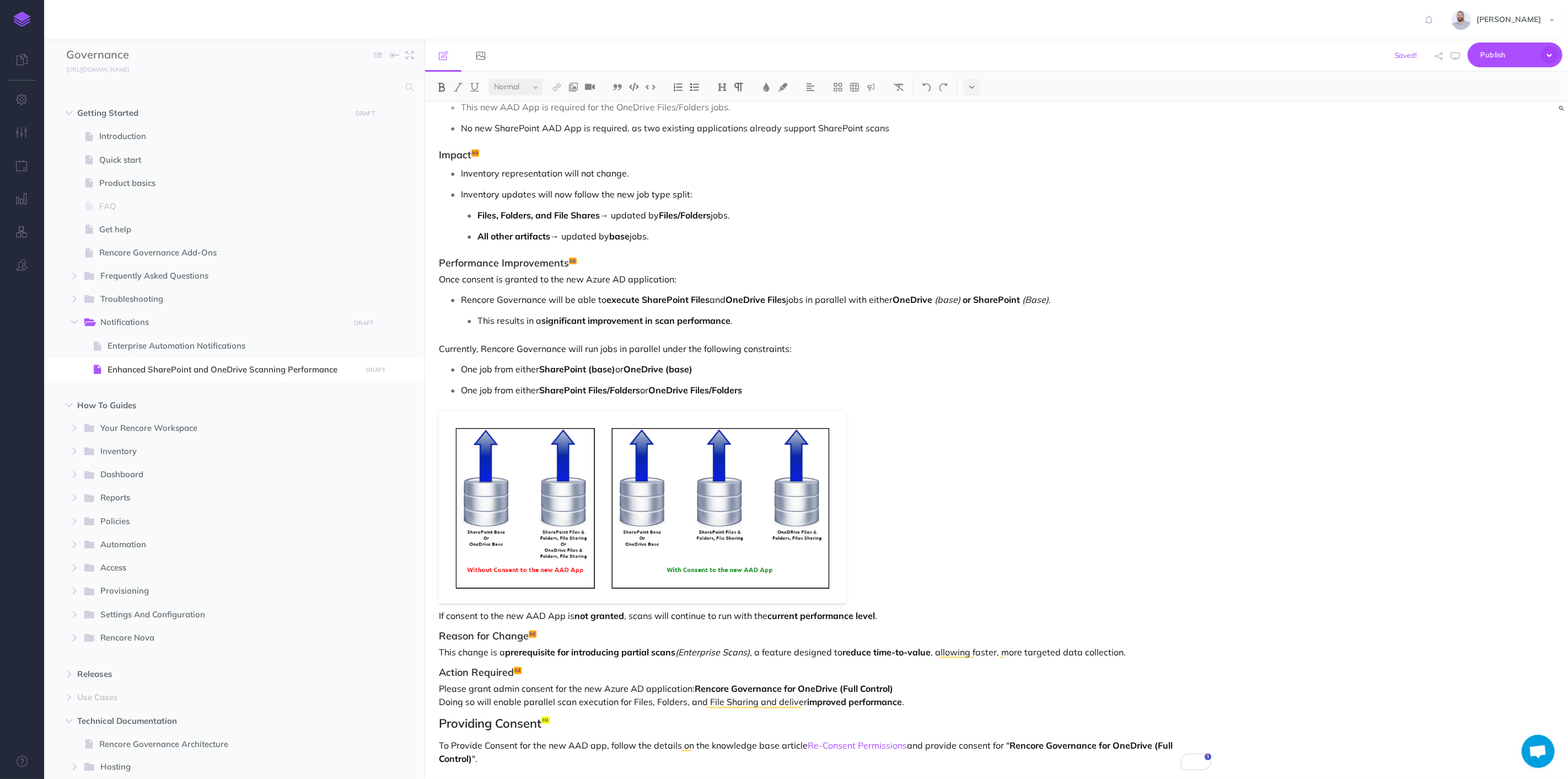
scroll to position [323, 0]
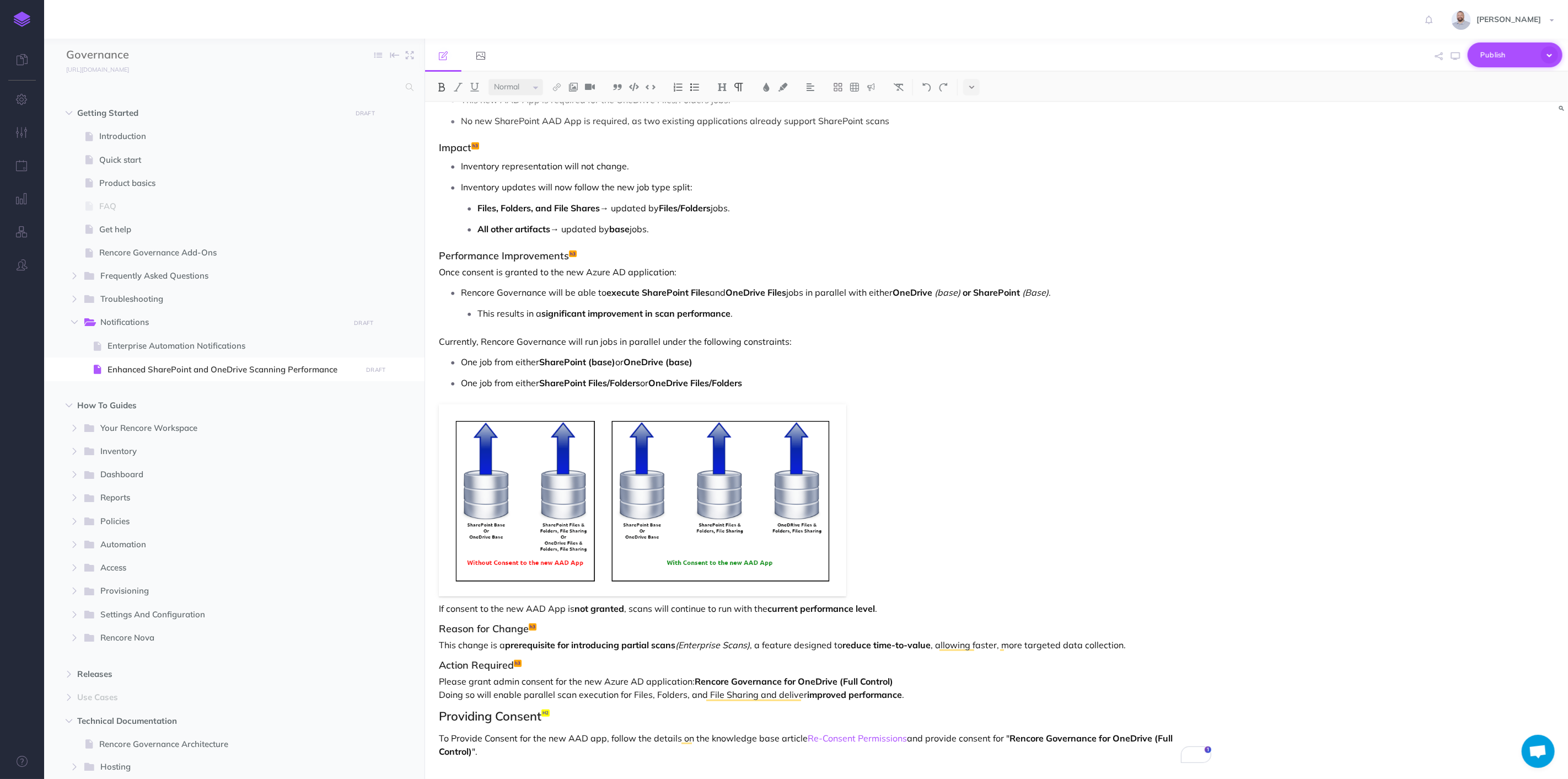
click at [1496, 57] on span "Publish" at bounding box center [1508, 55] width 55 height 17
